Goal: Task Accomplishment & Management: Use online tool/utility

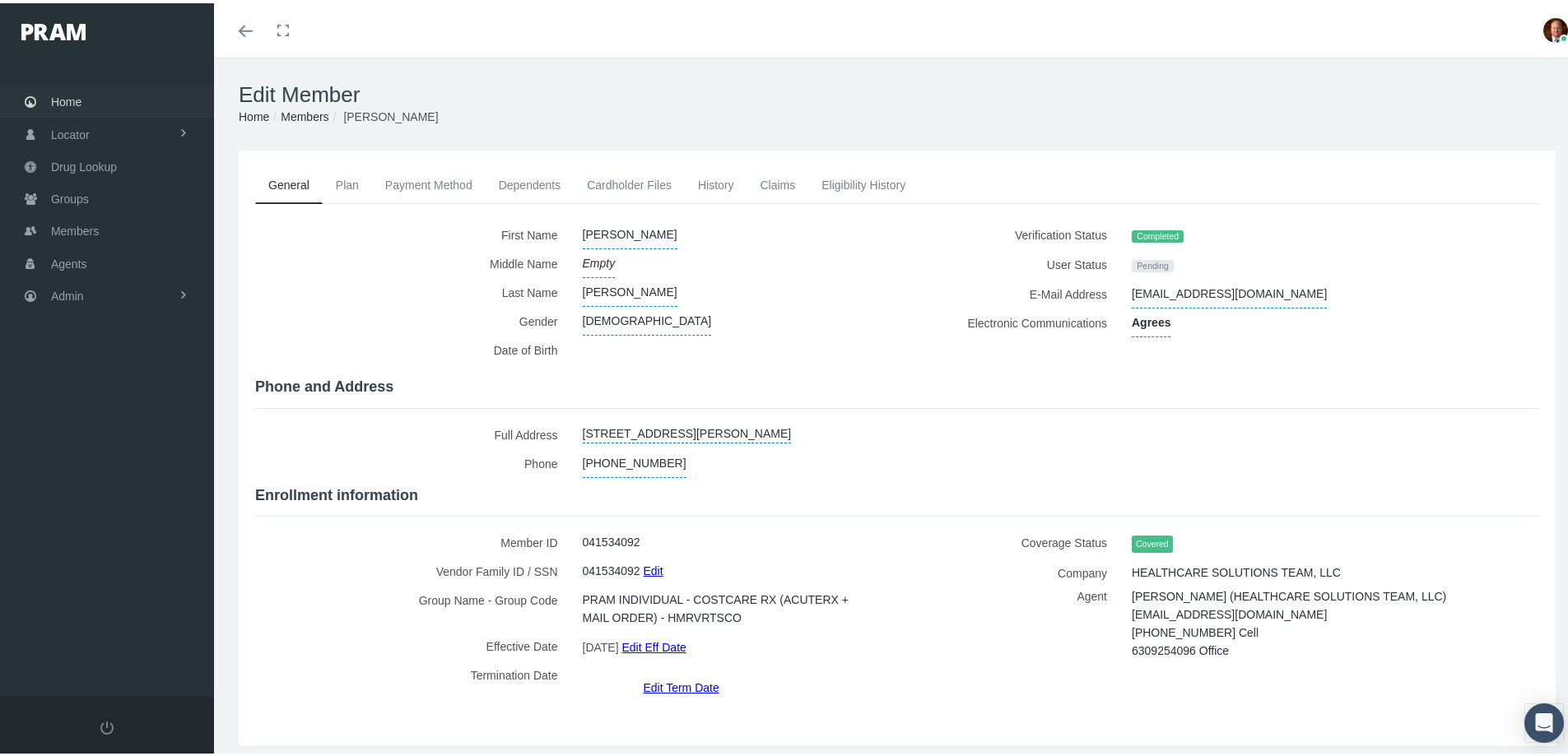
click at [71, 100] on span "Home" at bounding box center [66, 99] width 30 height 31
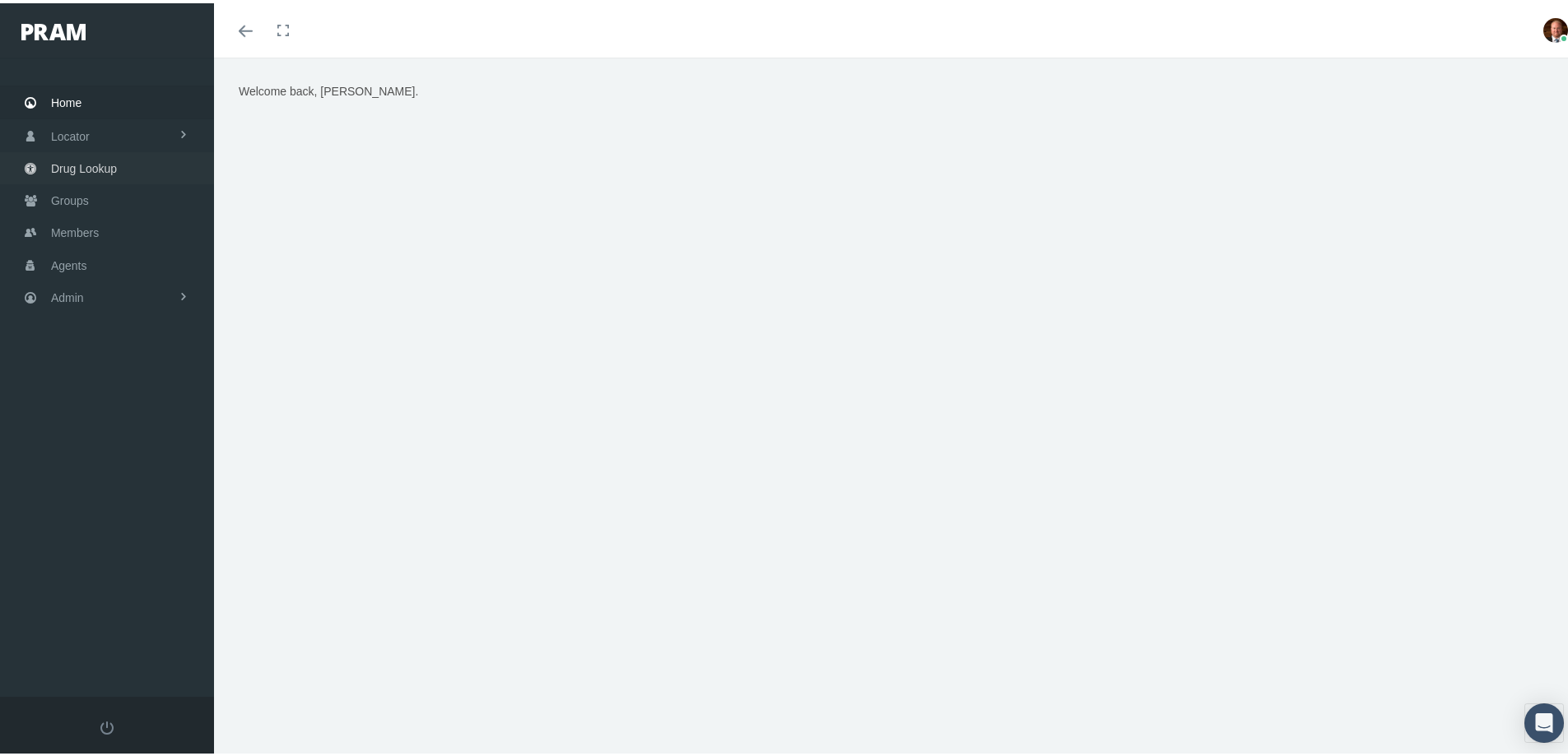
click at [101, 162] on span "Drug Lookup" at bounding box center [84, 165] width 66 height 31
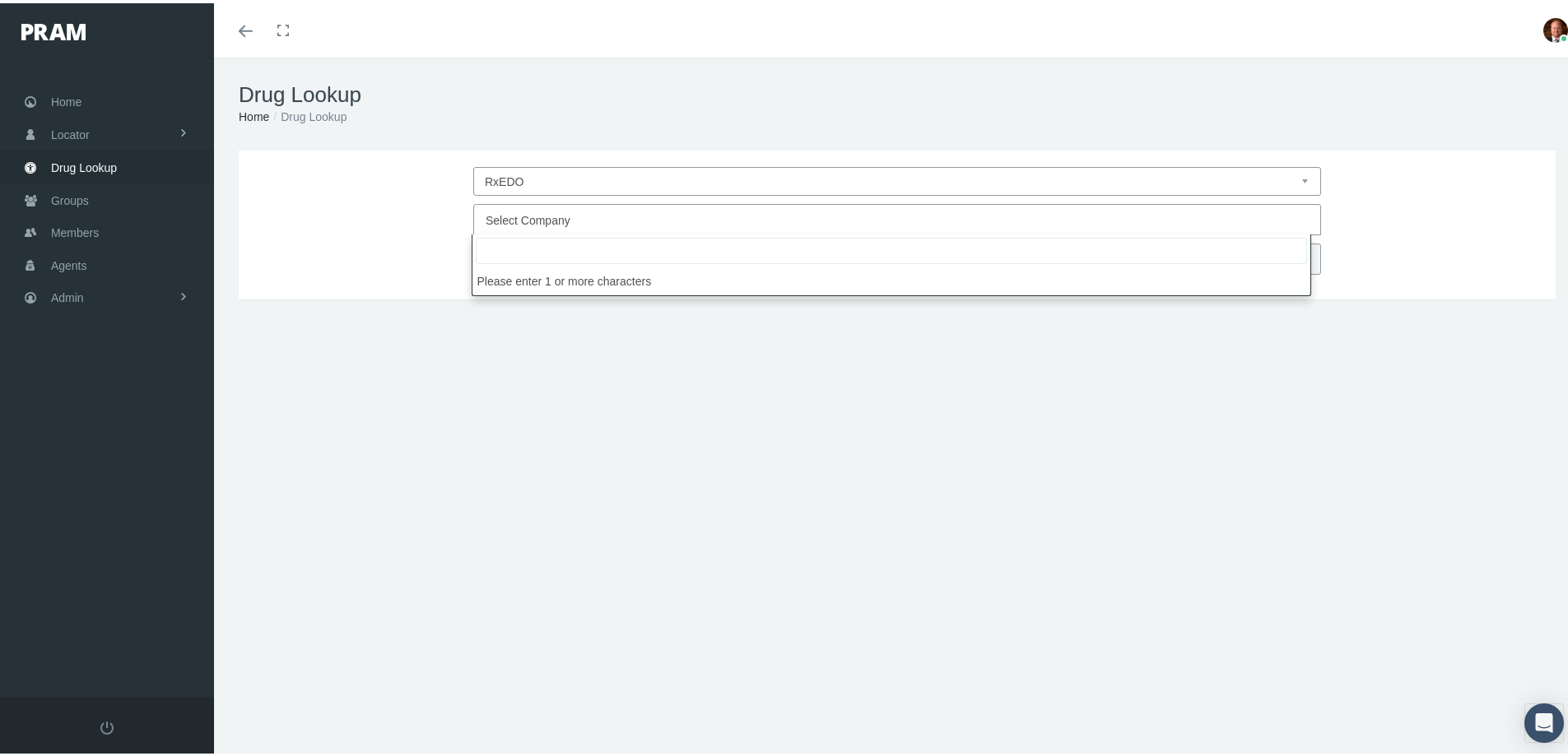
click at [580, 219] on span "Select Company" at bounding box center [892, 216] width 813 height 21
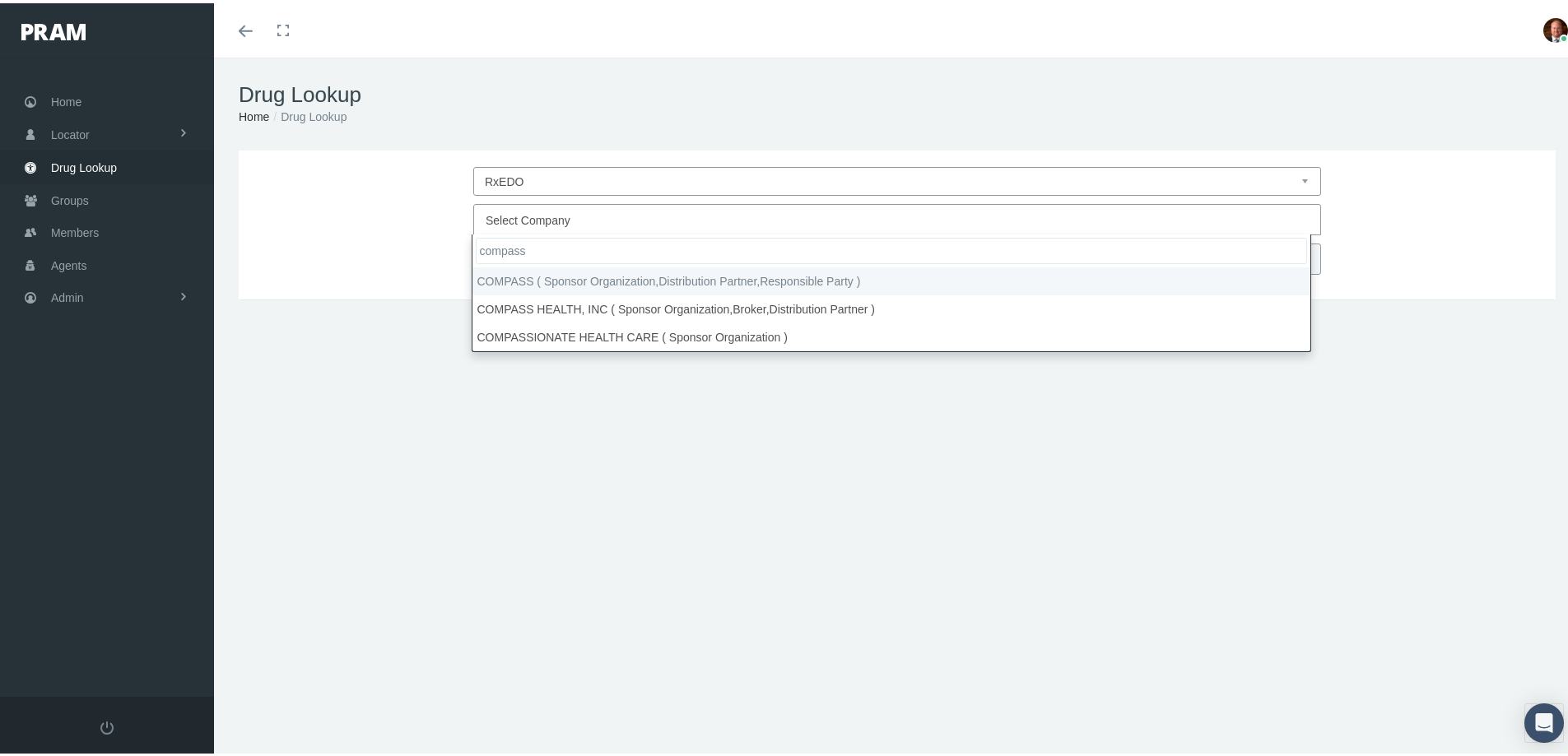
type input "compass"
select select "4759"
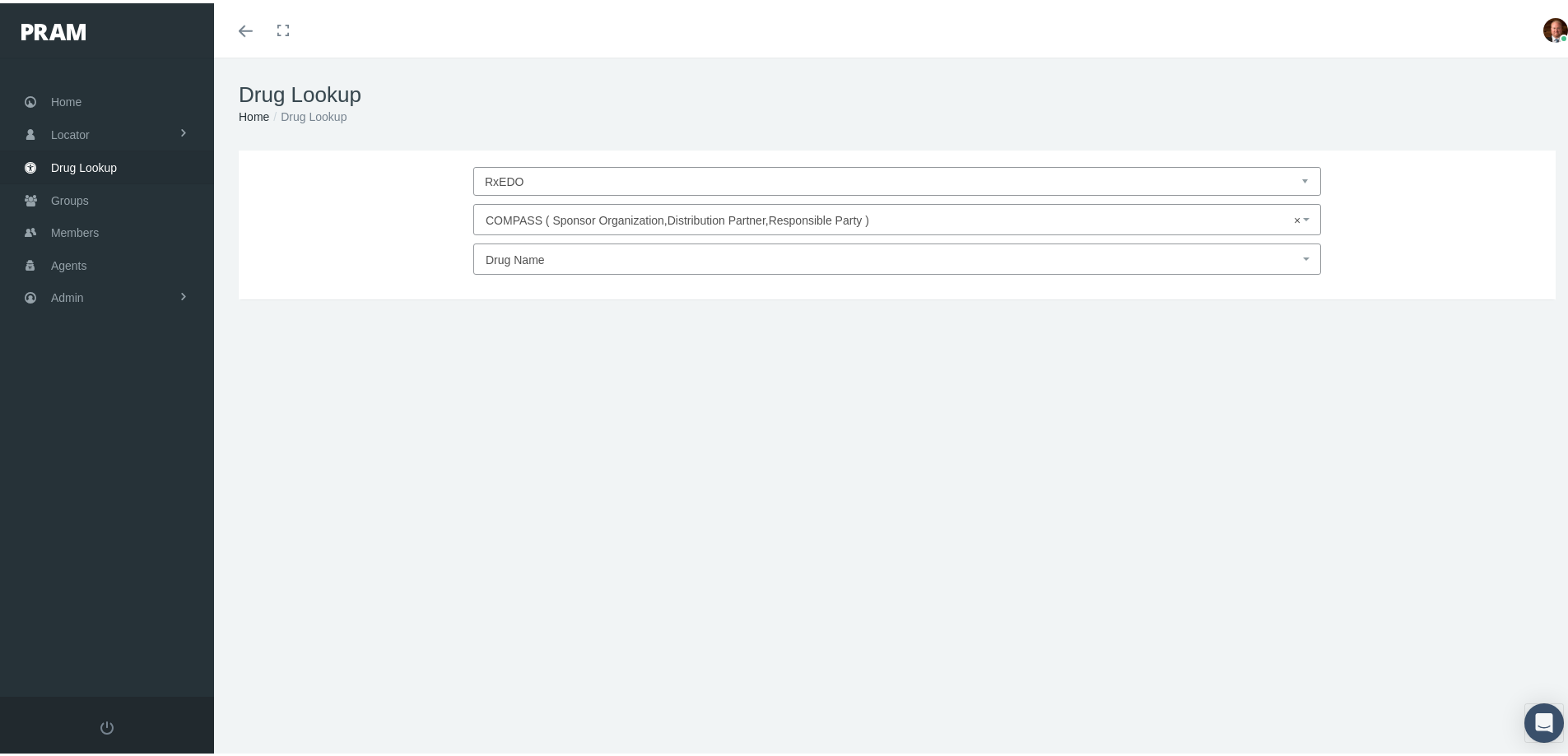
click at [558, 251] on span "Drug Name" at bounding box center [892, 256] width 813 height 21
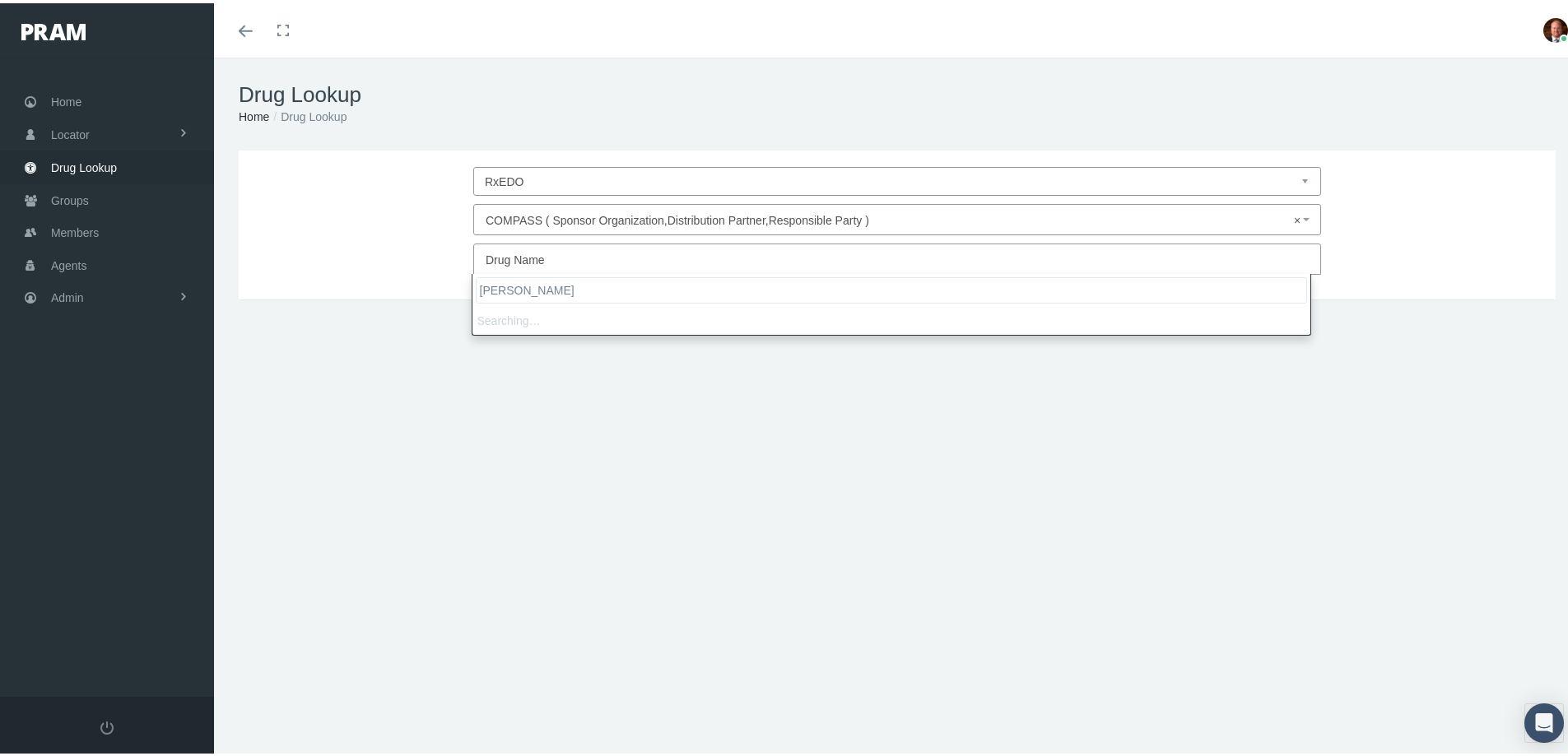
type input "verap"
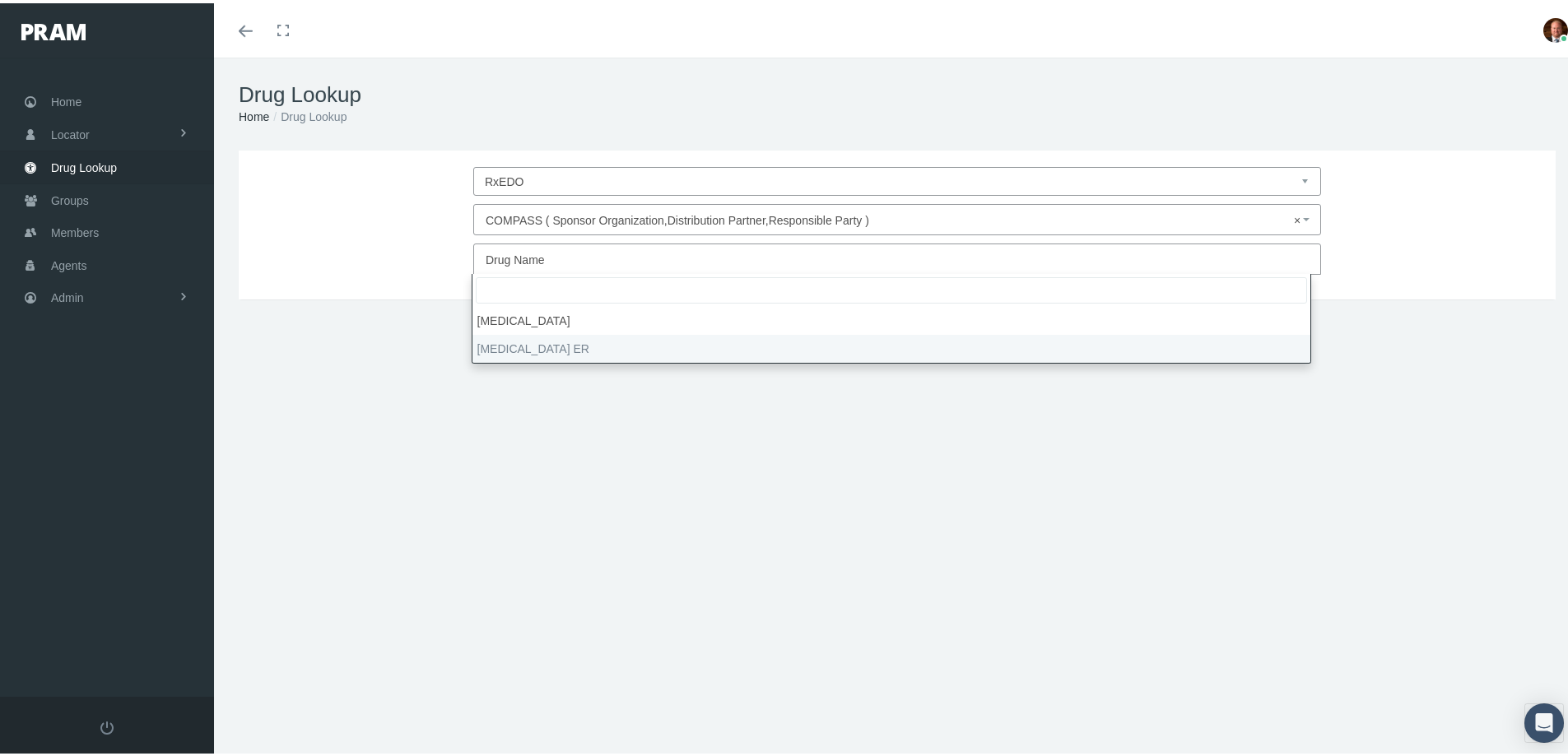
select select "Verapamil HCl ER"
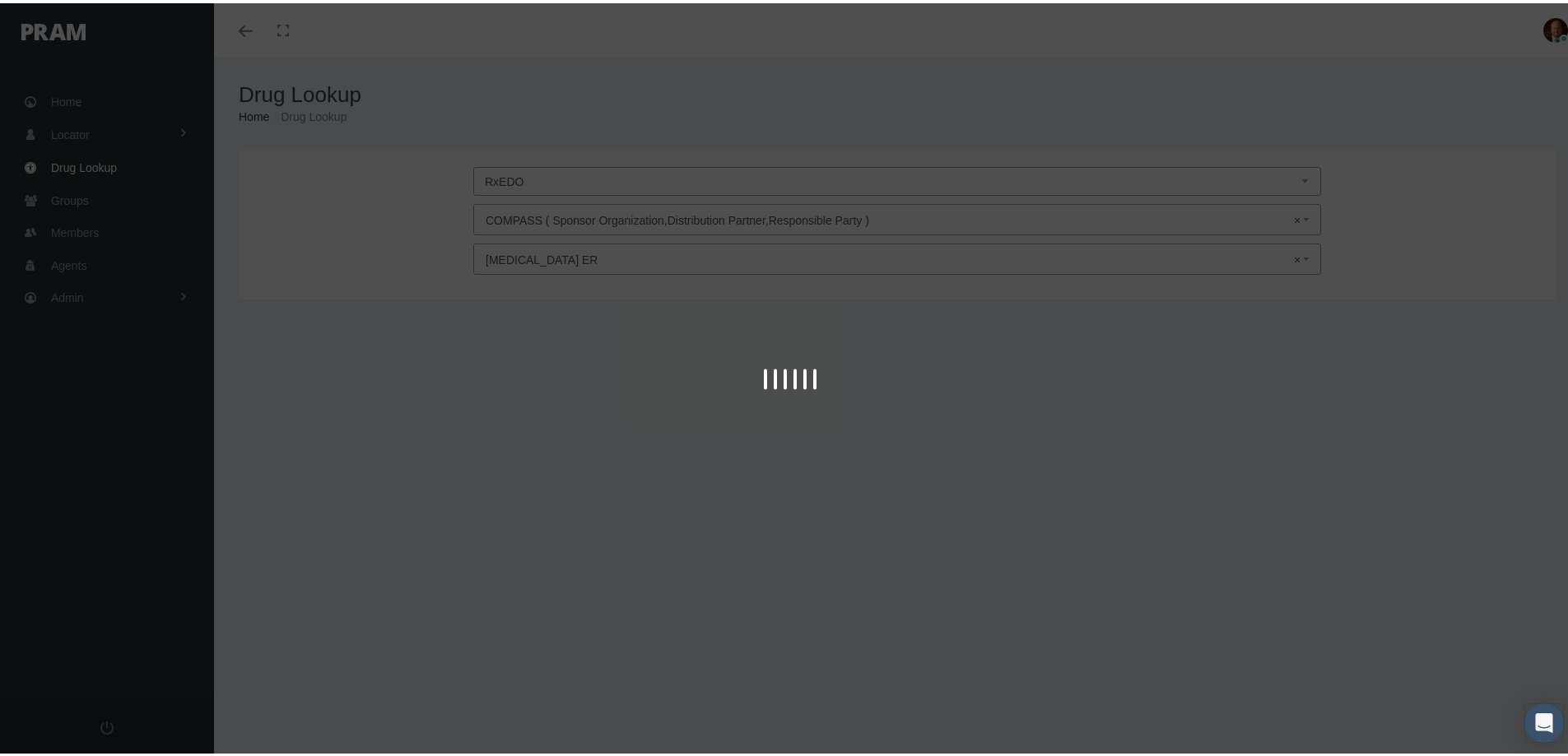
type input "30"
select select "Tablet Extended Release"
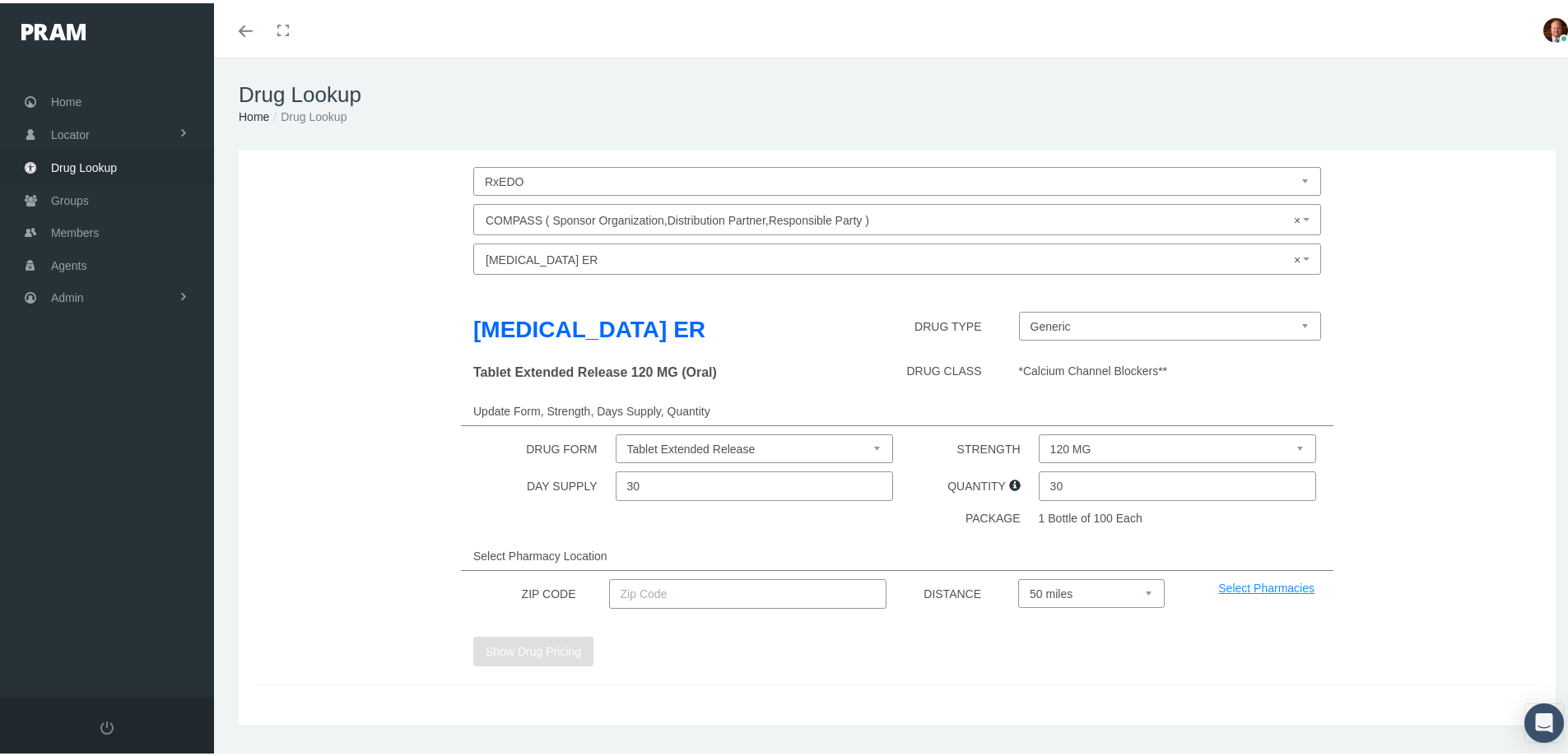
click at [1060, 444] on select "120 MG 180 MG 240 MG" at bounding box center [1177, 444] width 278 height 28
select select "180 MG"
click at [1039, 431] on select "120 MG 180 MG 240 MG" at bounding box center [1177, 444] width 278 height 28
click at [754, 586] on input "text" at bounding box center [747, 590] width 278 height 29
type input "92886"
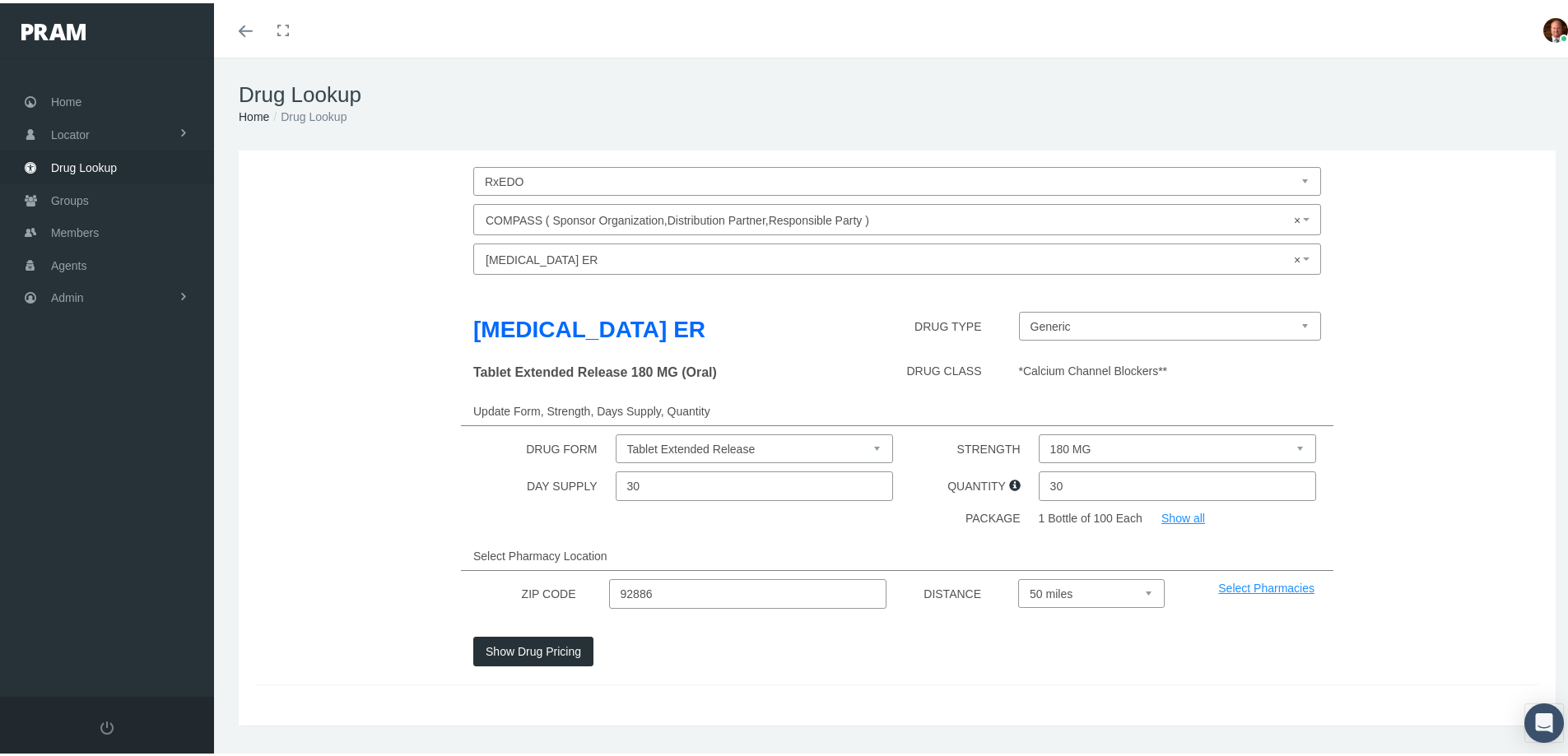
click at [1043, 591] on select "Select 5 miles 10 miles 20 miles 30 miles 40 miles 50 miles" at bounding box center [1092, 589] width 147 height 28
select select "20"
click at [1019, 575] on select "Select 5 miles 10 miles 20 miles 30 miles 40 miles 50 miles" at bounding box center [1092, 589] width 147 height 28
click at [536, 649] on button "Show Drug Pricing" at bounding box center [533, 648] width 120 height 29
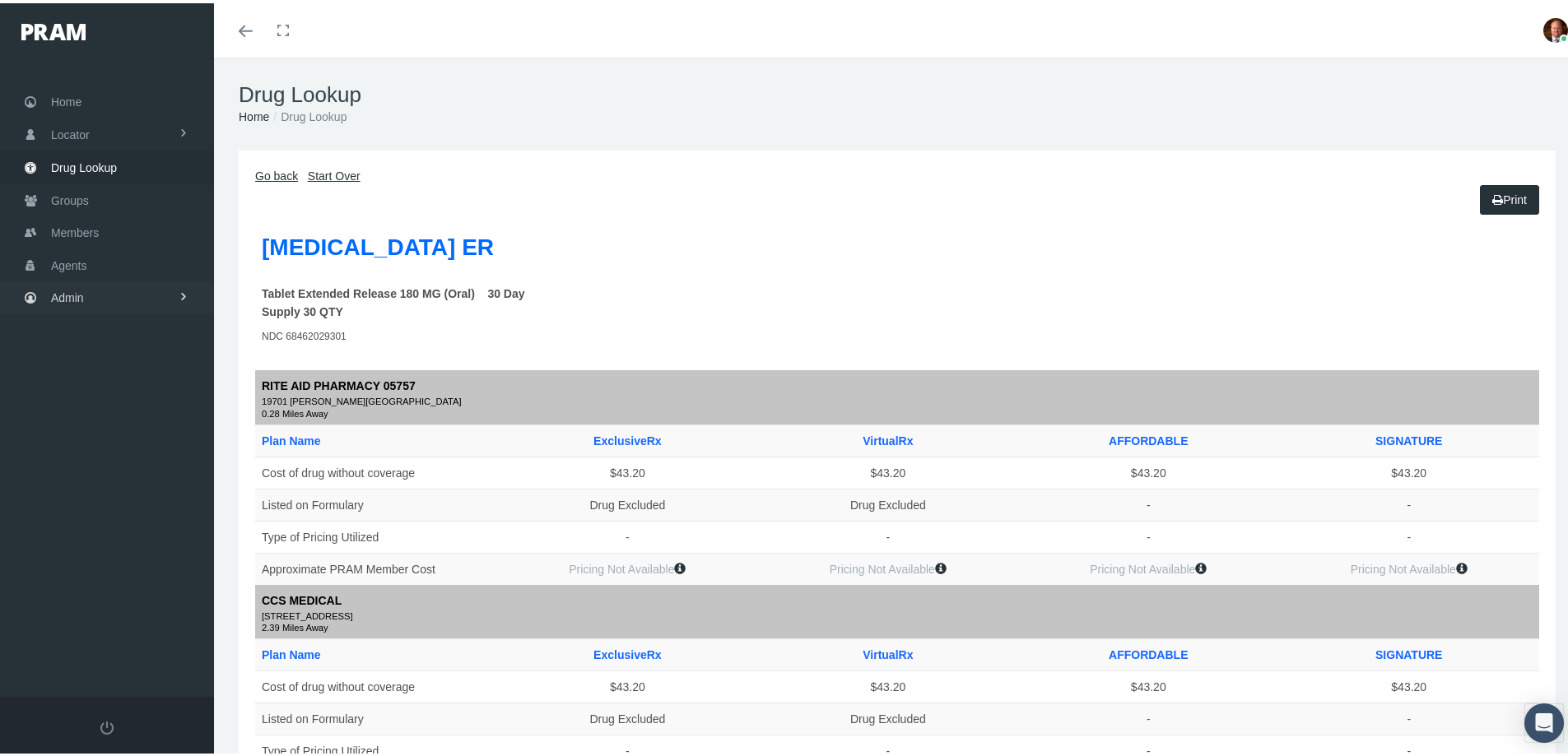
click at [83, 301] on span "Admin" at bounding box center [68, 294] width 33 height 31
click at [92, 326] on span "Security" at bounding box center [89, 330] width 42 height 28
click at [104, 421] on span "User Lookup" at bounding box center [96, 421] width 65 height 28
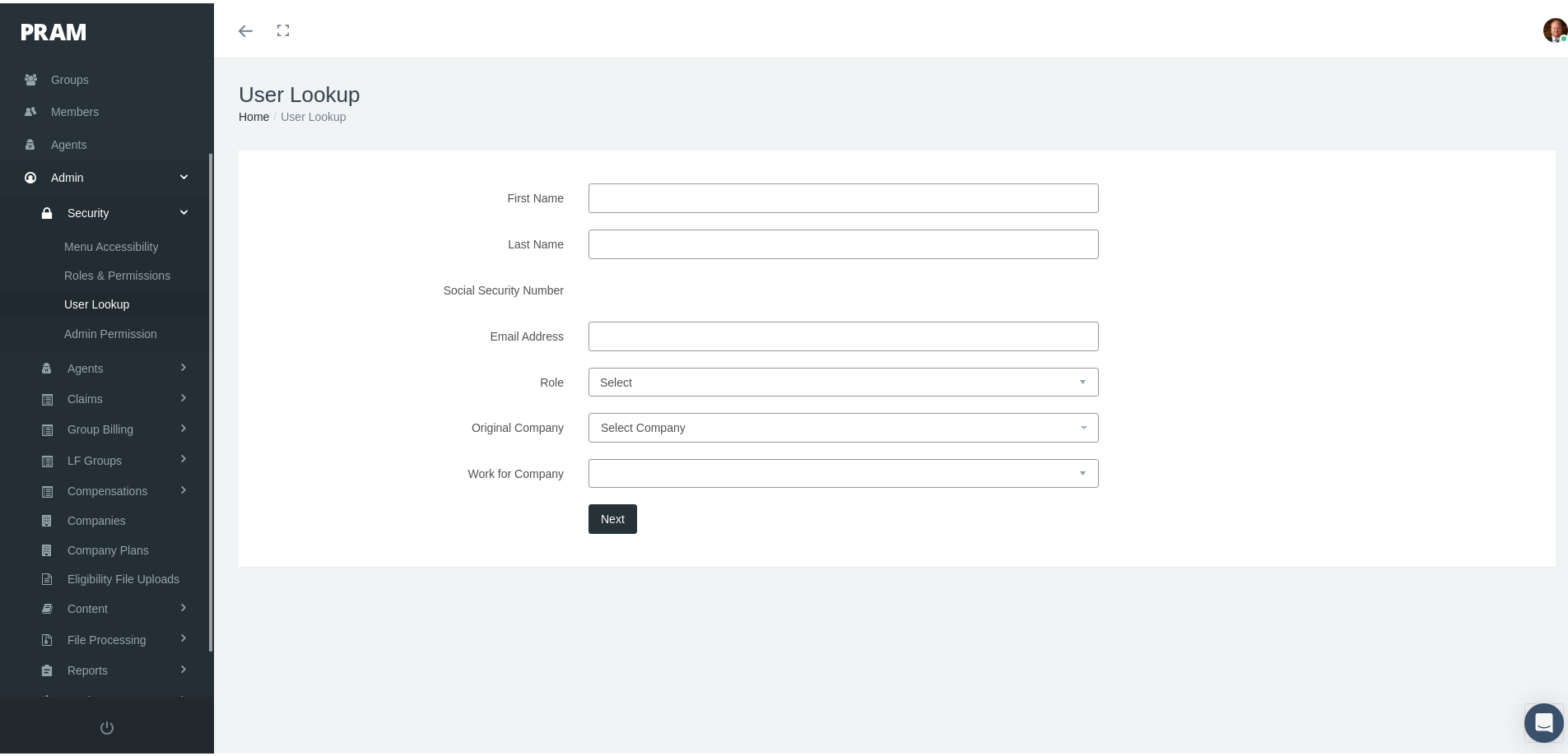
click at [673, 189] on input "First Name" at bounding box center [844, 195] width 511 height 29
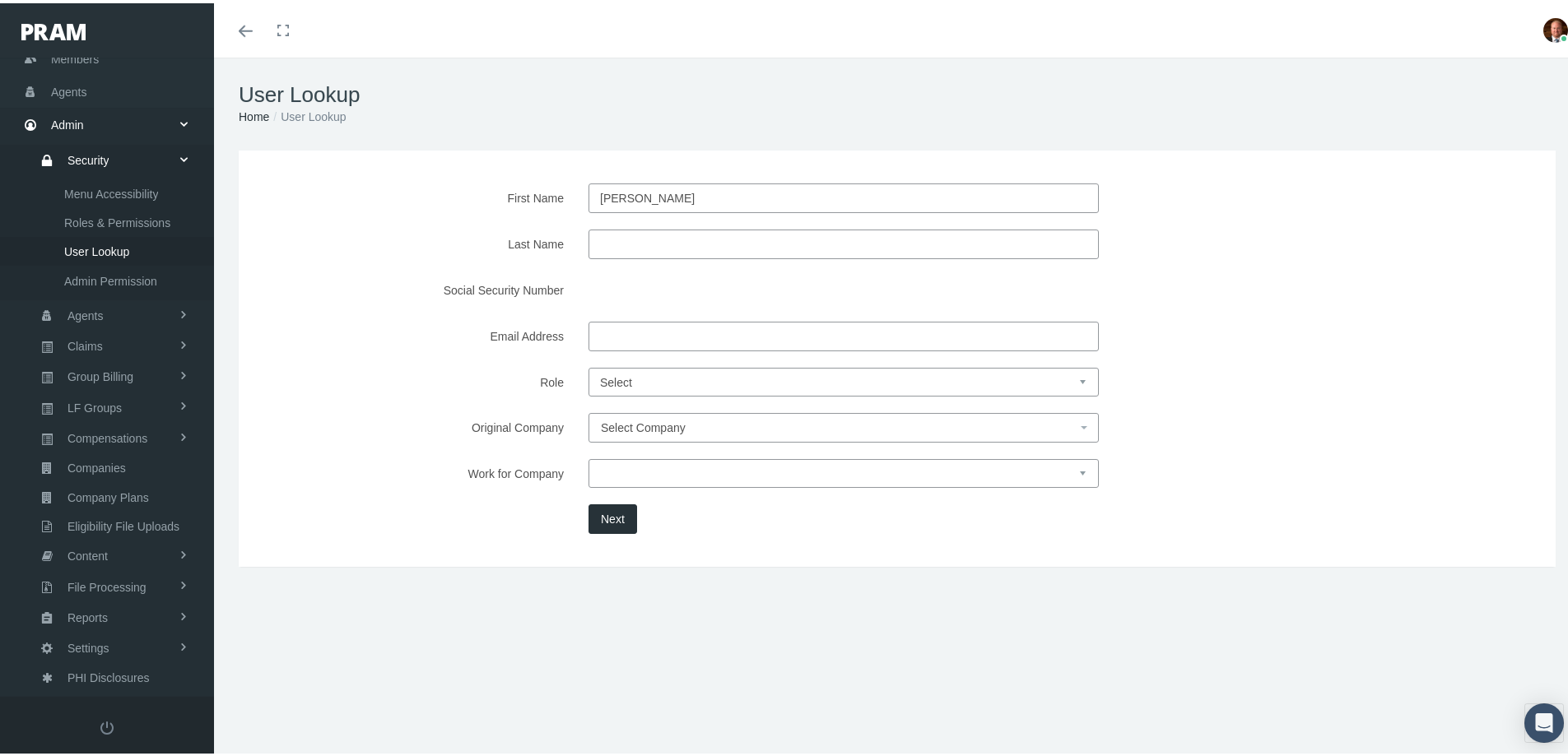
type input "david"
type input "wilson"
click at [520, 552] on div "First Name david Last Name wilson Social Security Number Email Address Role" at bounding box center [897, 356] width 1318 height 416
click at [610, 520] on button "Next" at bounding box center [613, 516] width 49 height 29
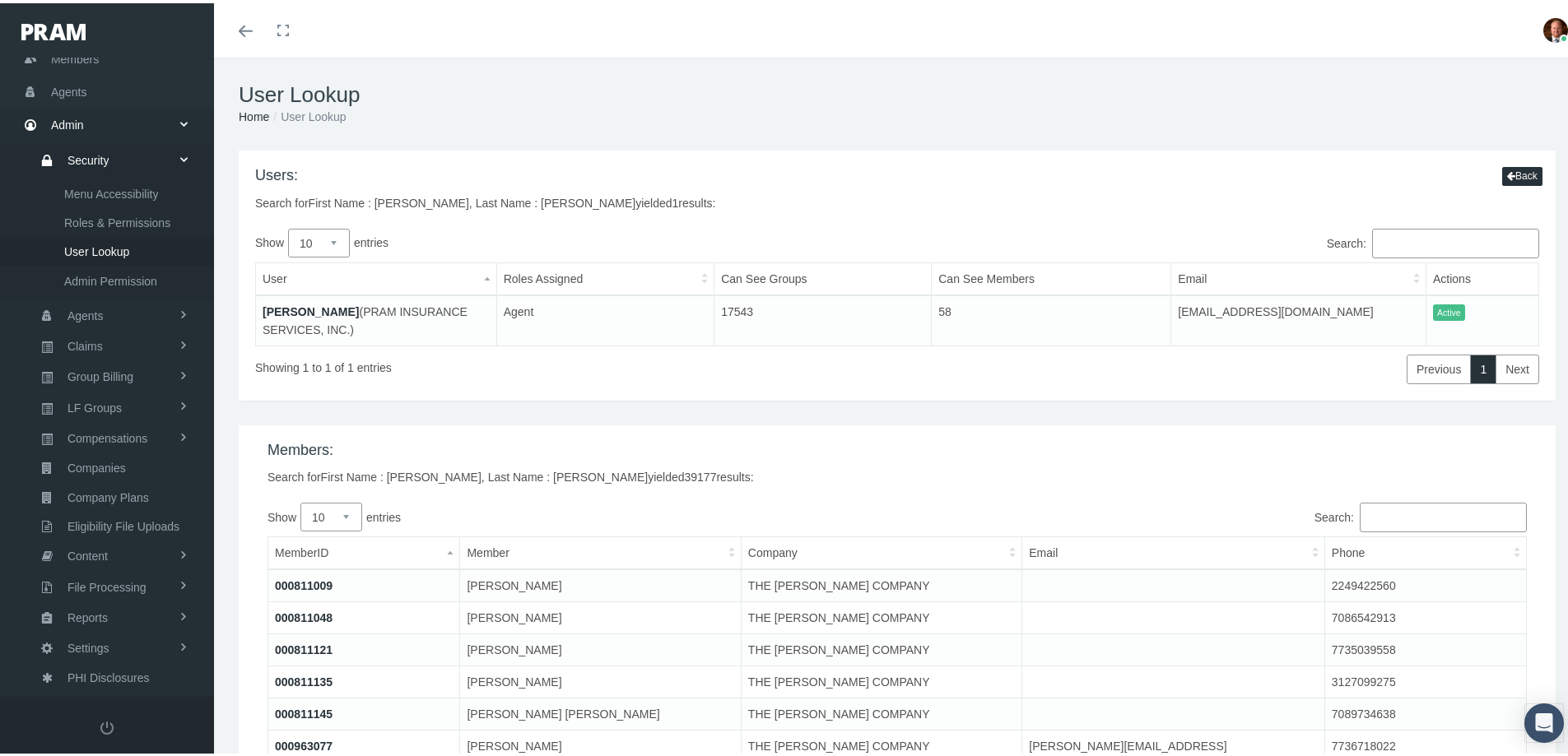
click at [277, 309] on link "[PERSON_NAME]" at bounding box center [310, 309] width 96 height 13
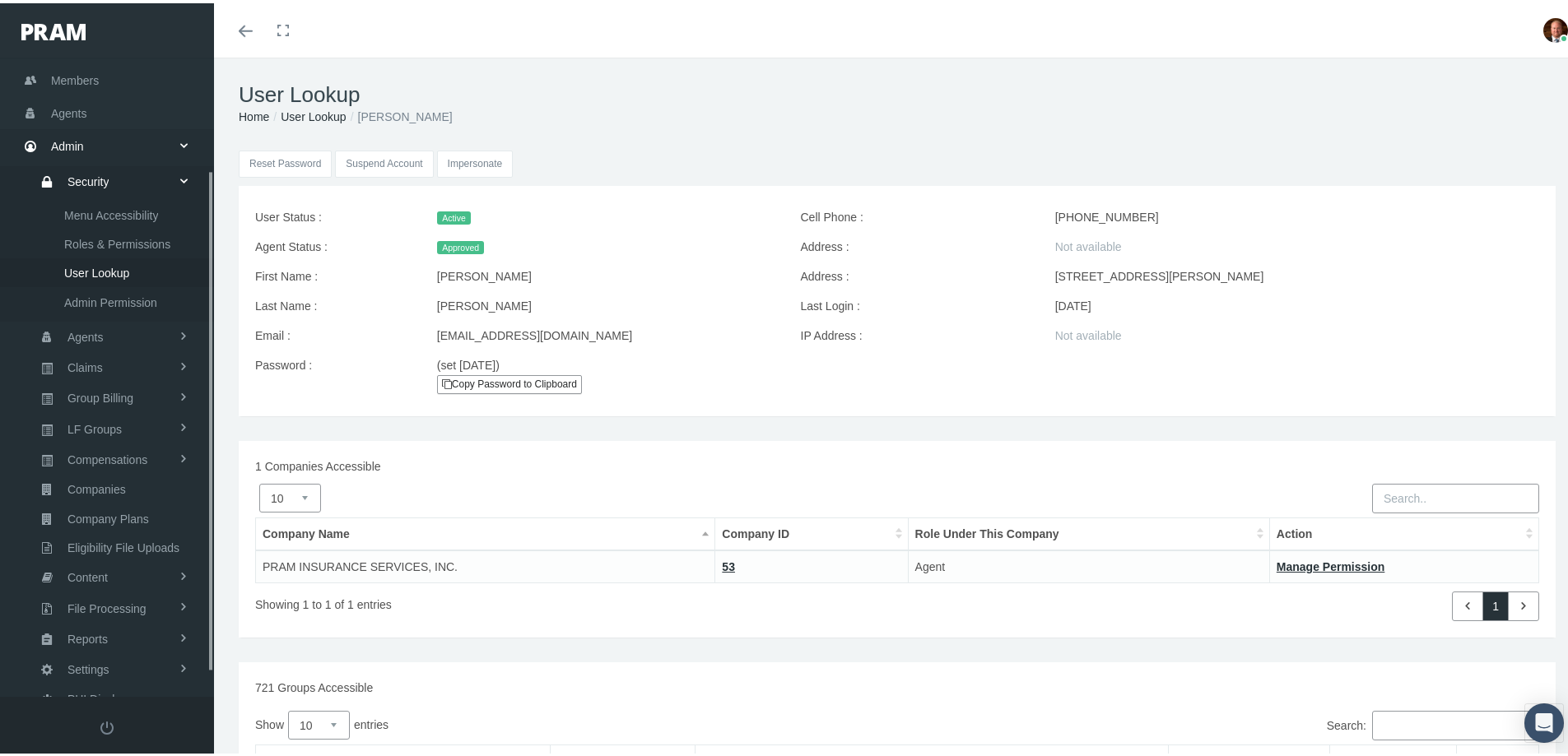
scroll to position [173, 0]
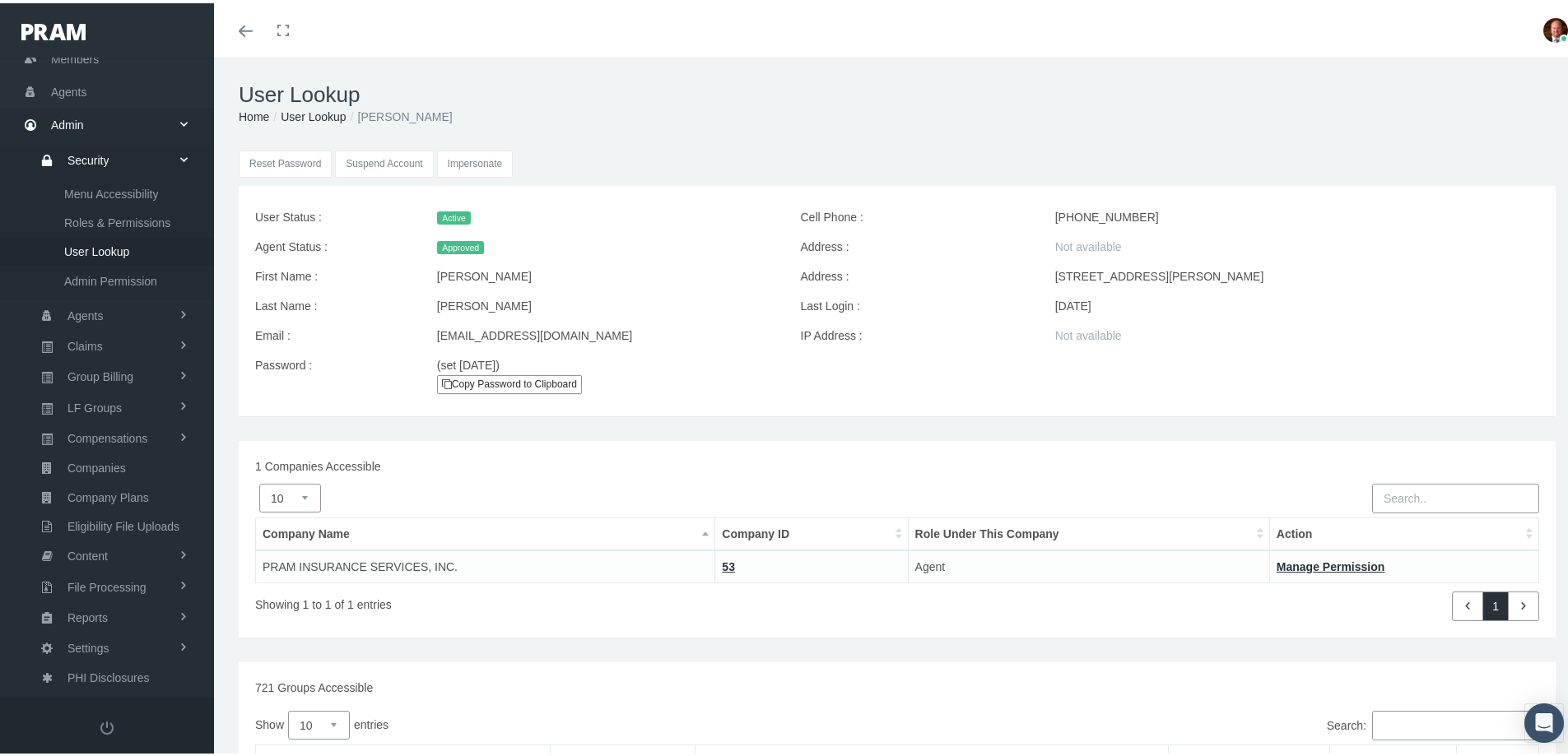
click at [488, 158] on input "Impersonate" at bounding box center [475, 161] width 76 height 27
